Goal: Check status: Check status

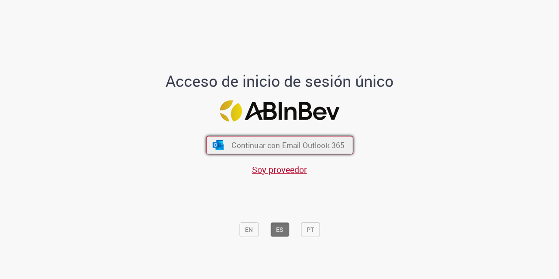
click at [259, 144] on span "Continuar con Email Outlook 365" at bounding box center [287, 145] width 113 height 10
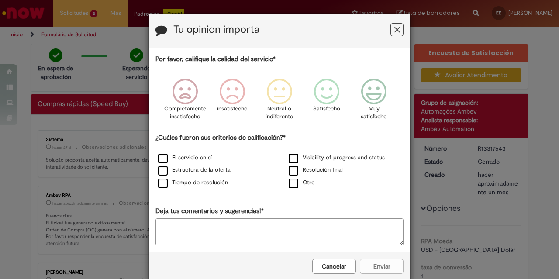
click at [394, 27] on icon "Feedback" at bounding box center [397, 29] width 6 height 9
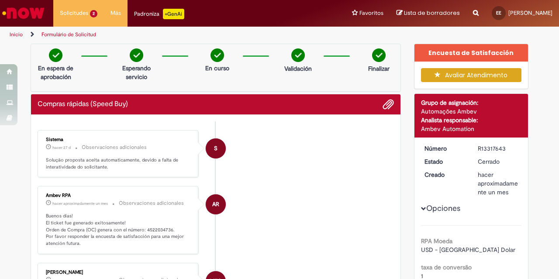
click at [338, 186] on li "AR Ambev RPA hacer aproximadamente un mes hacer aproximadamente un mes Observac…" at bounding box center [216, 220] width 356 height 68
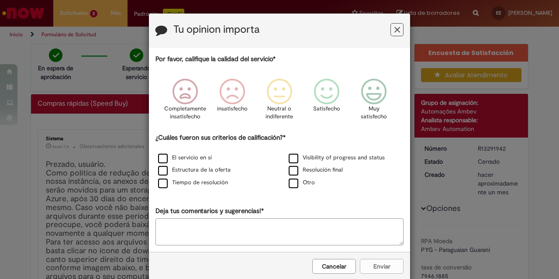
click at [395, 31] on icon "Feedback" at bounding box center [397, 29] width 6 height 9
